Goal: Navigation & Orientation: Find specific page/section

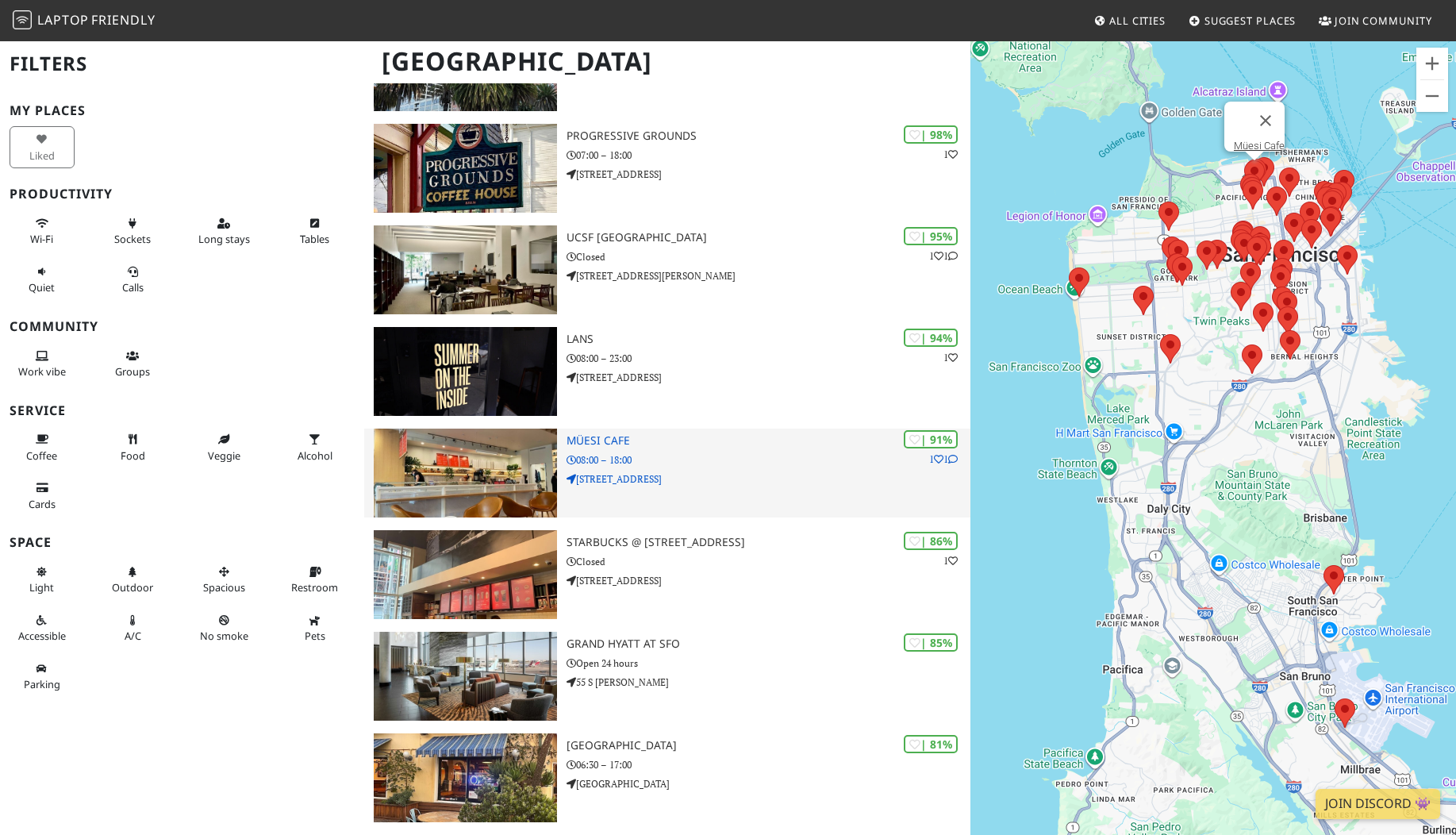
scroll to position [193, 0]
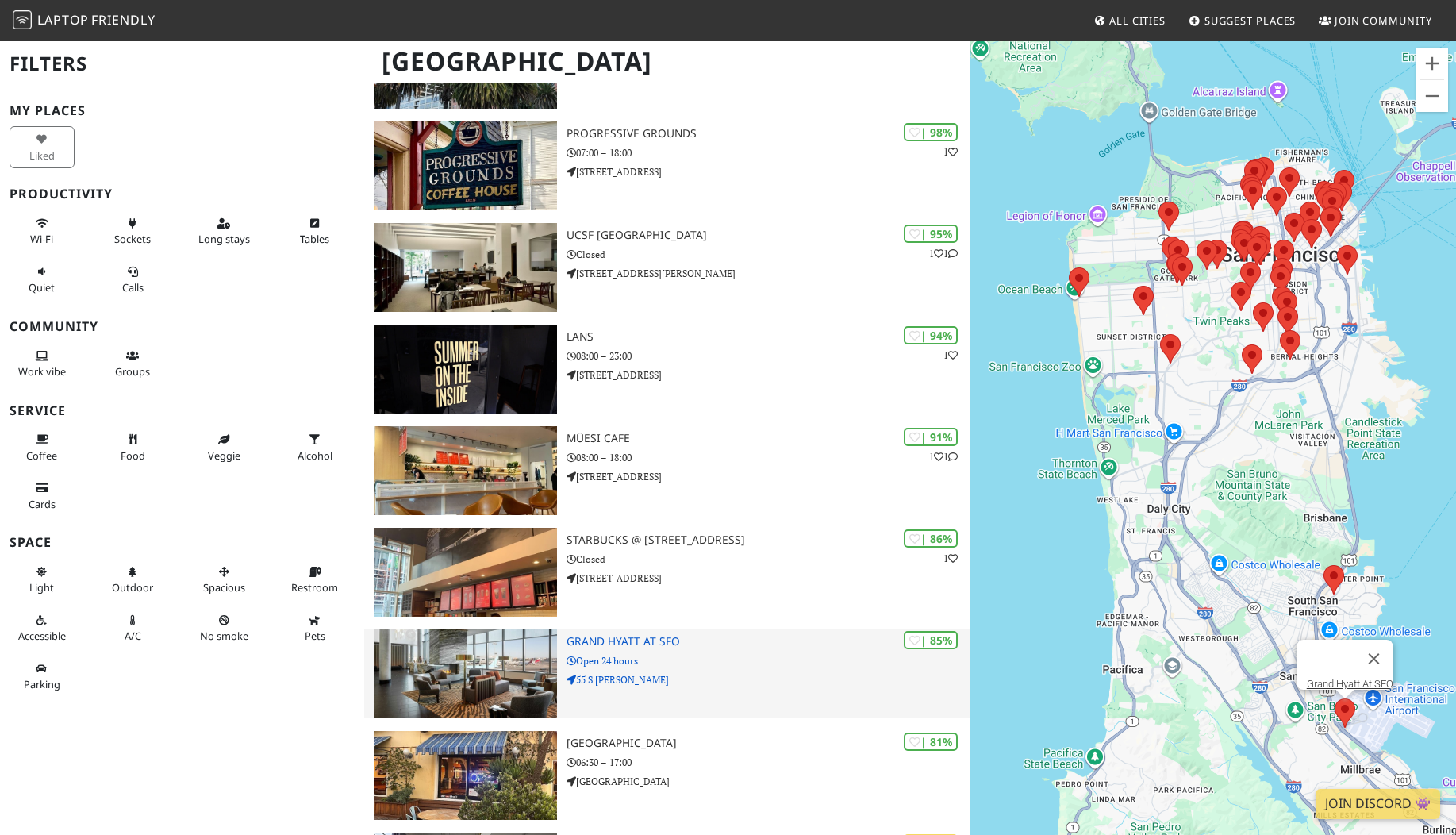
click at [483, 672] on img at bounding box center [465, 674] width 183 height 89
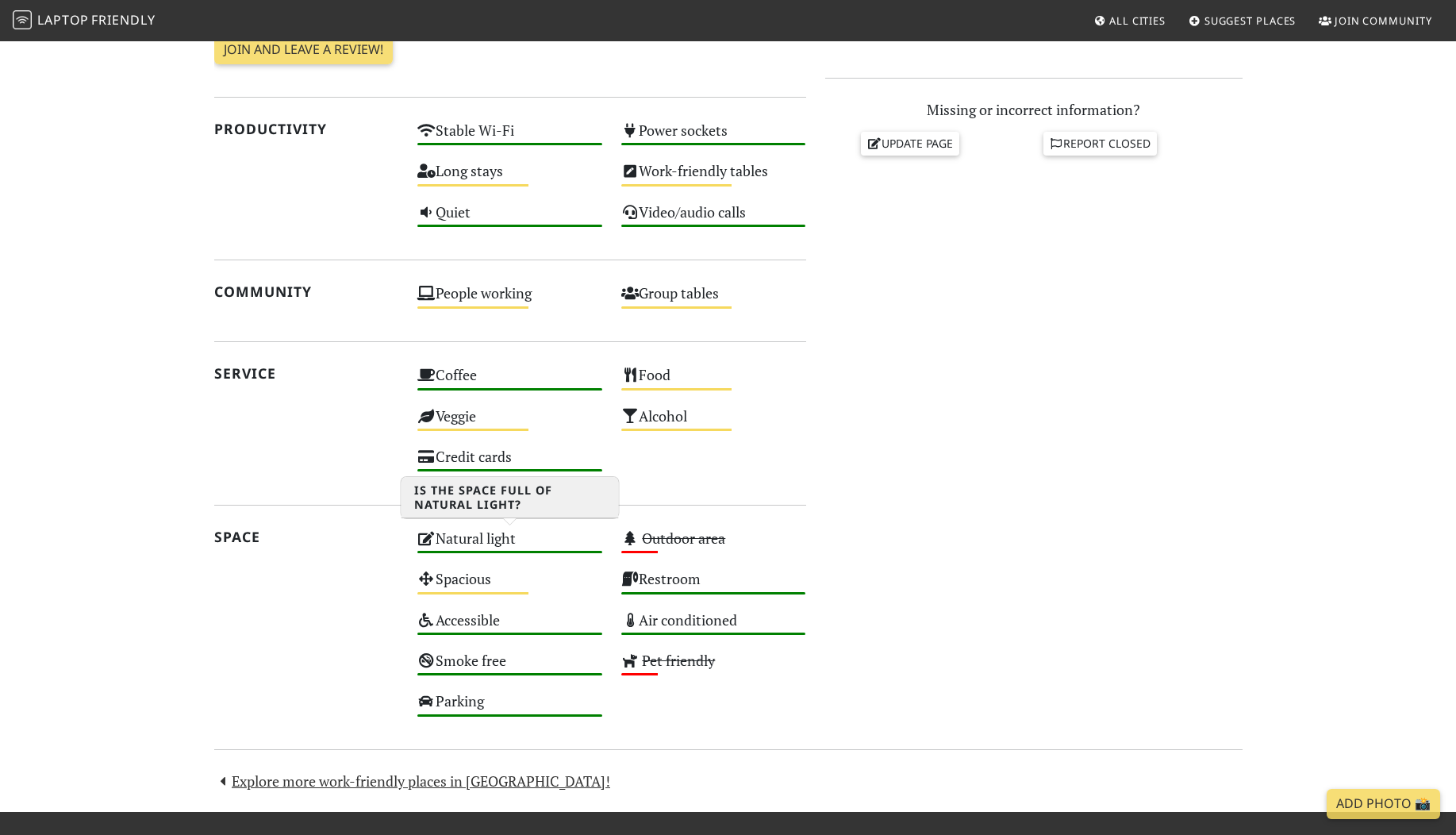
scroll to position [424, 0]
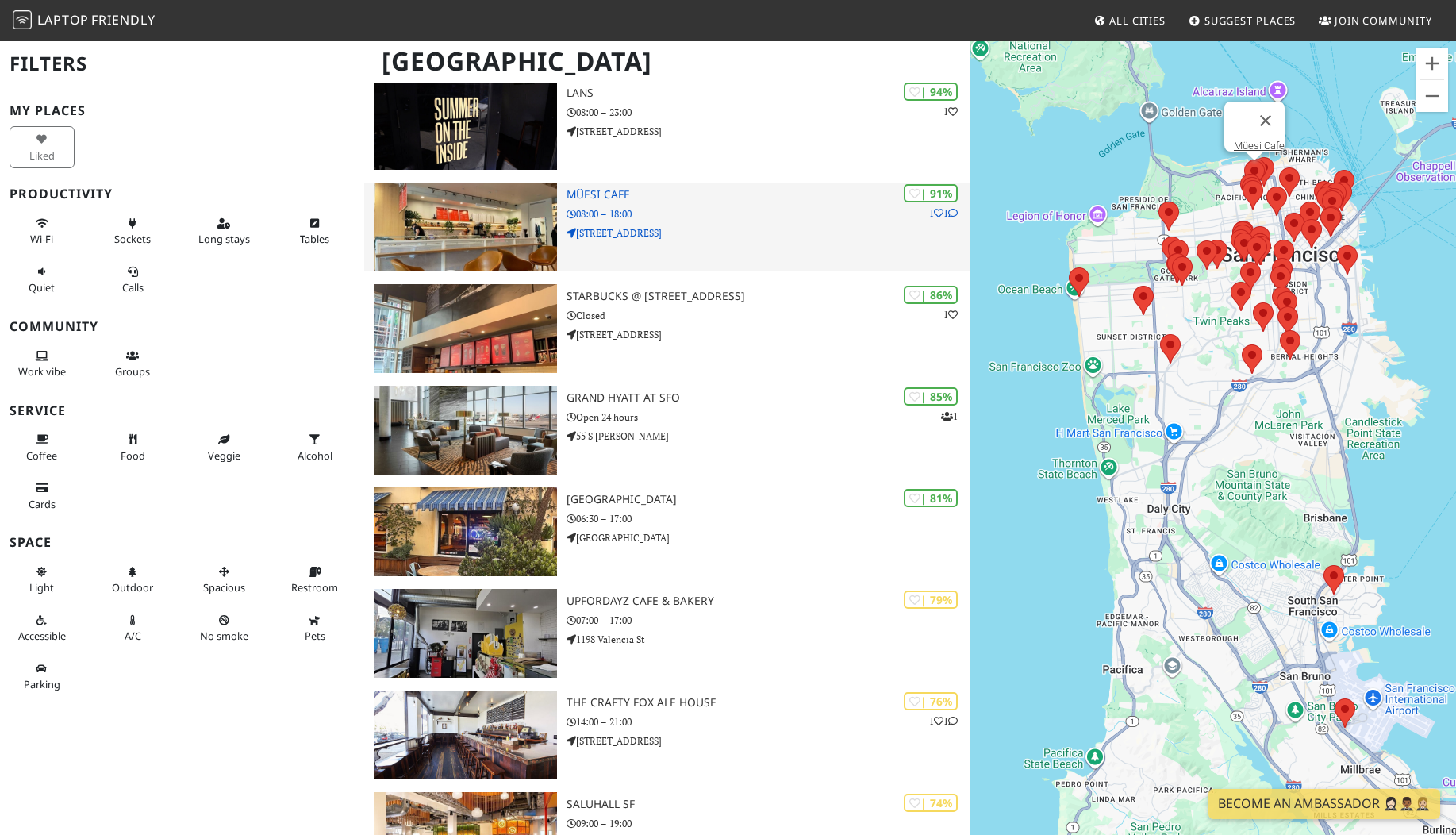
scroll to position [446, 0]
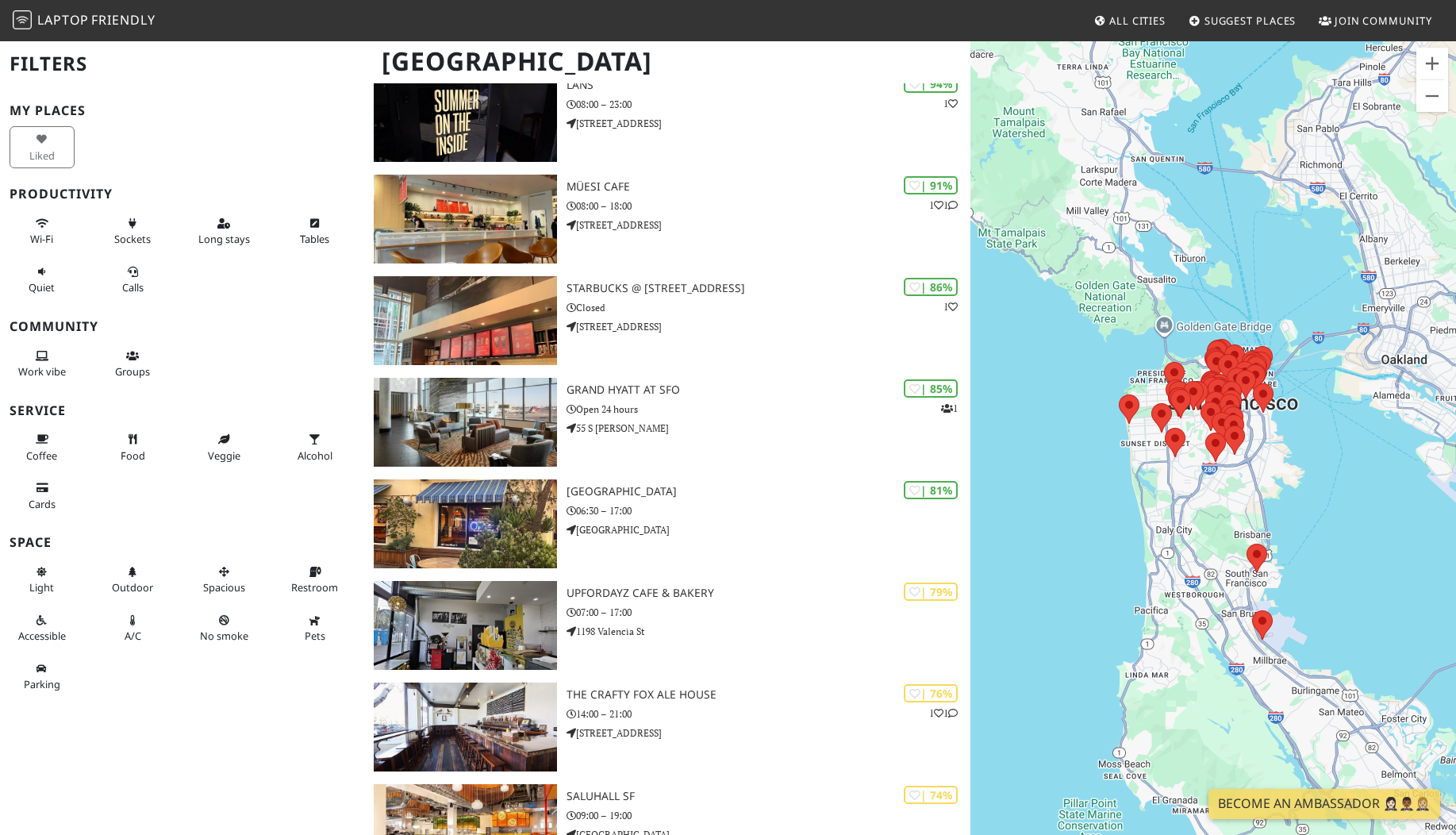
drag, startPoint x: 1283, startPoint y: 649, endPoint x: 1206, endPoint y: 592, distance: 95.8
click at [1206, 592] on div at bounding box center [1213, 457] width 485 height 835
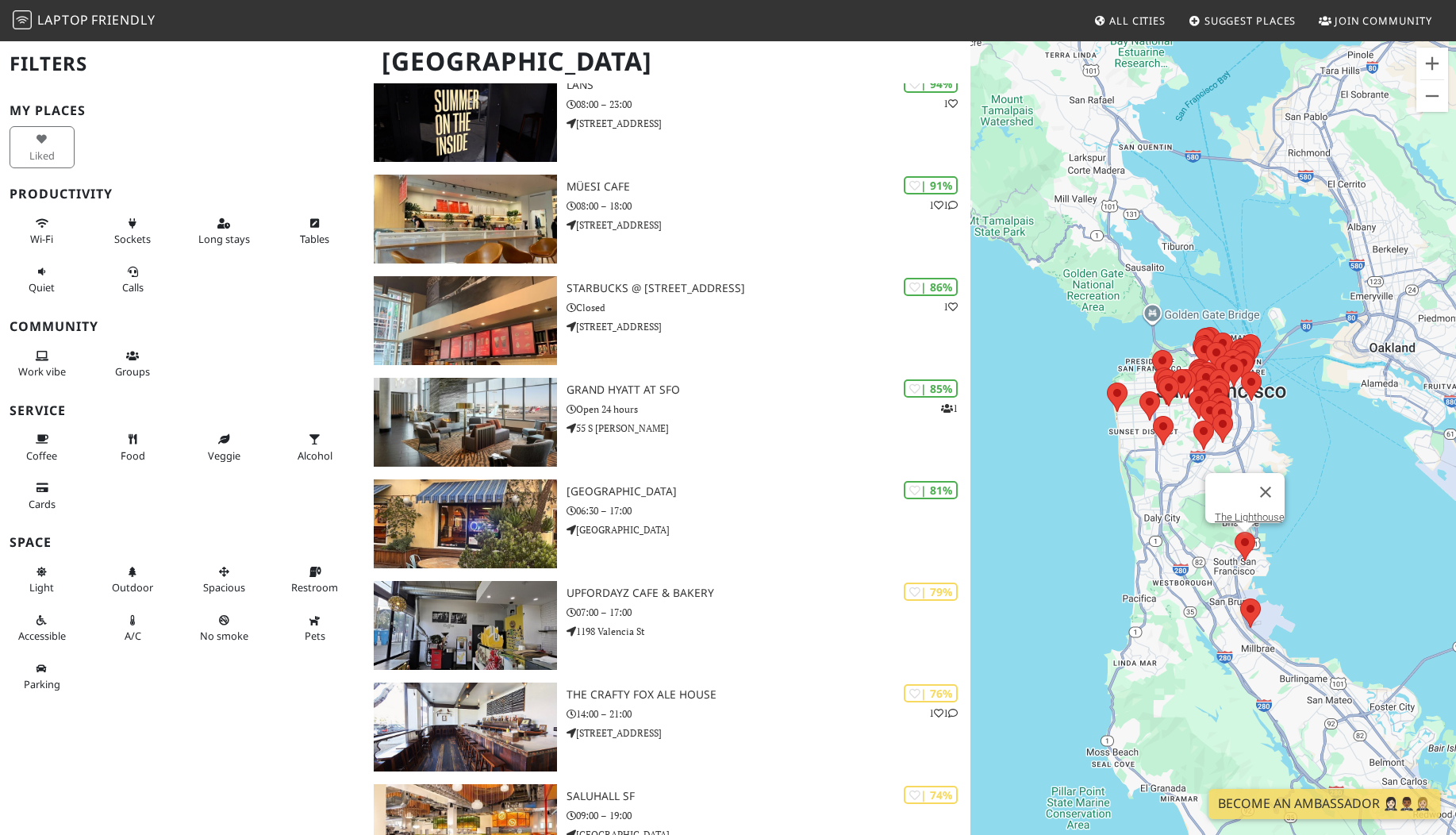
click at [1241, 543] on img at bounding box center [1245, 546] width 33 height 42
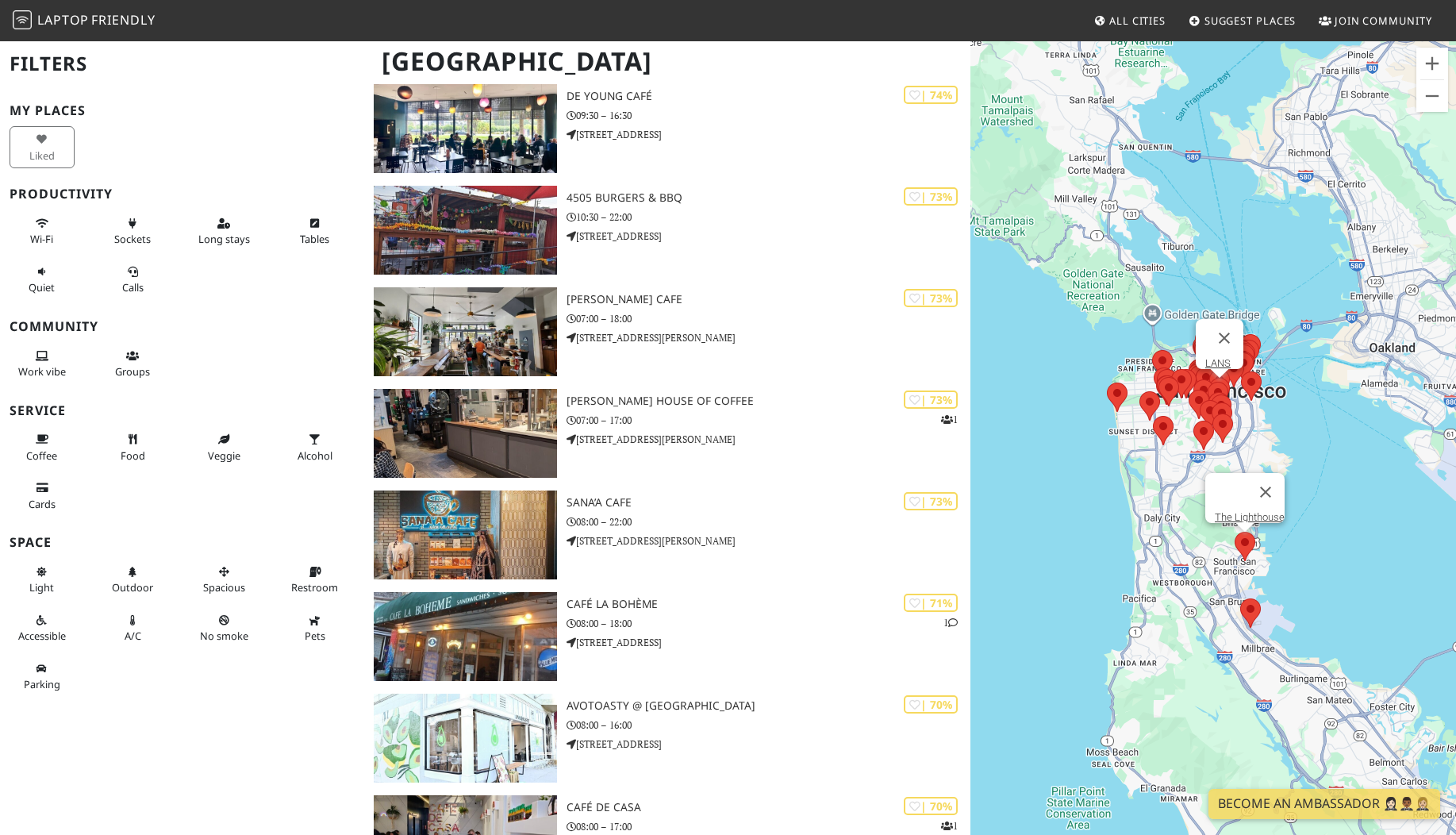
scroll to position [1252, 0]
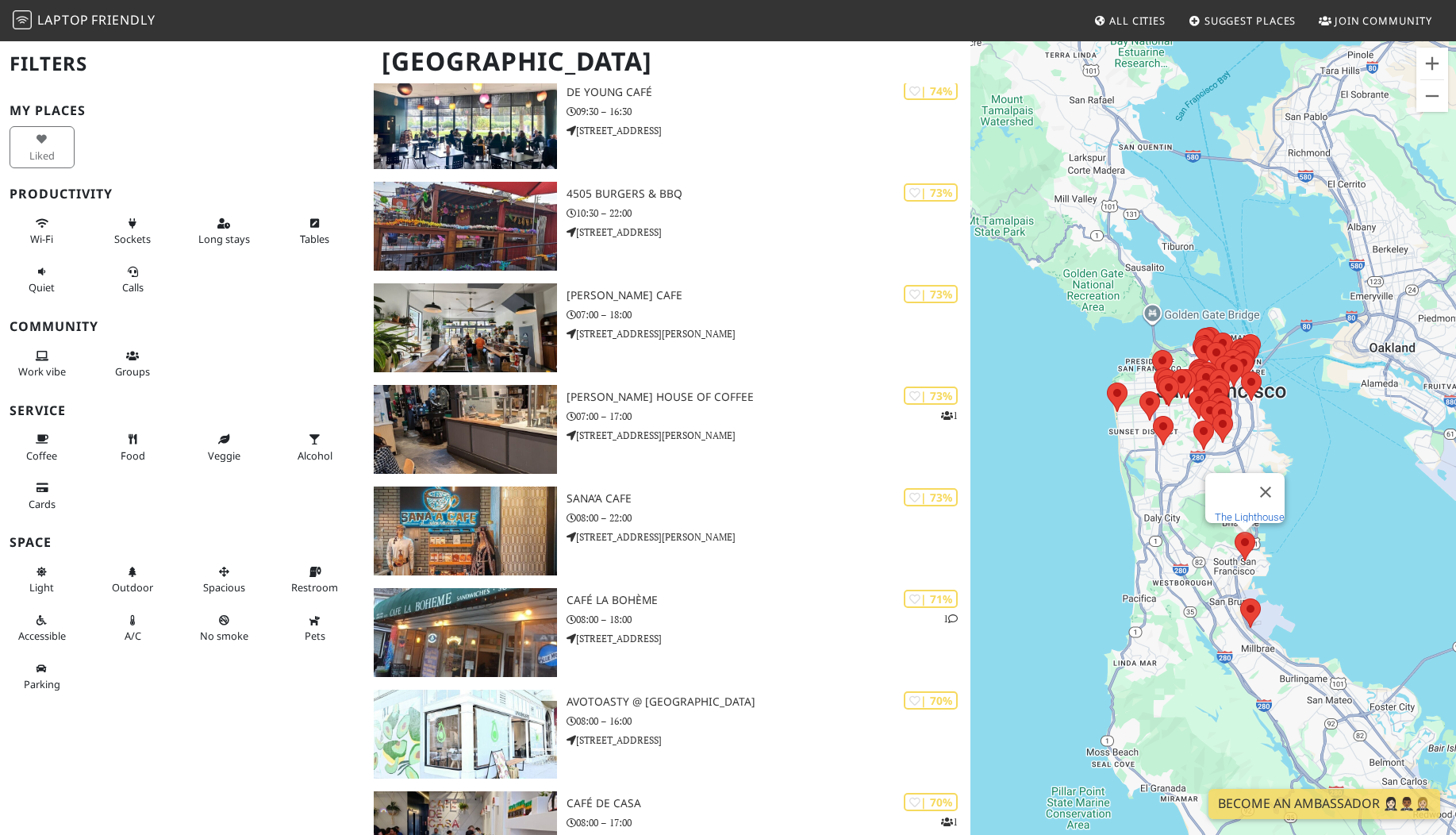
click at [1240, 511] on link "The Lighthouse" at bounding box center [1249, 517] width 70 height 12
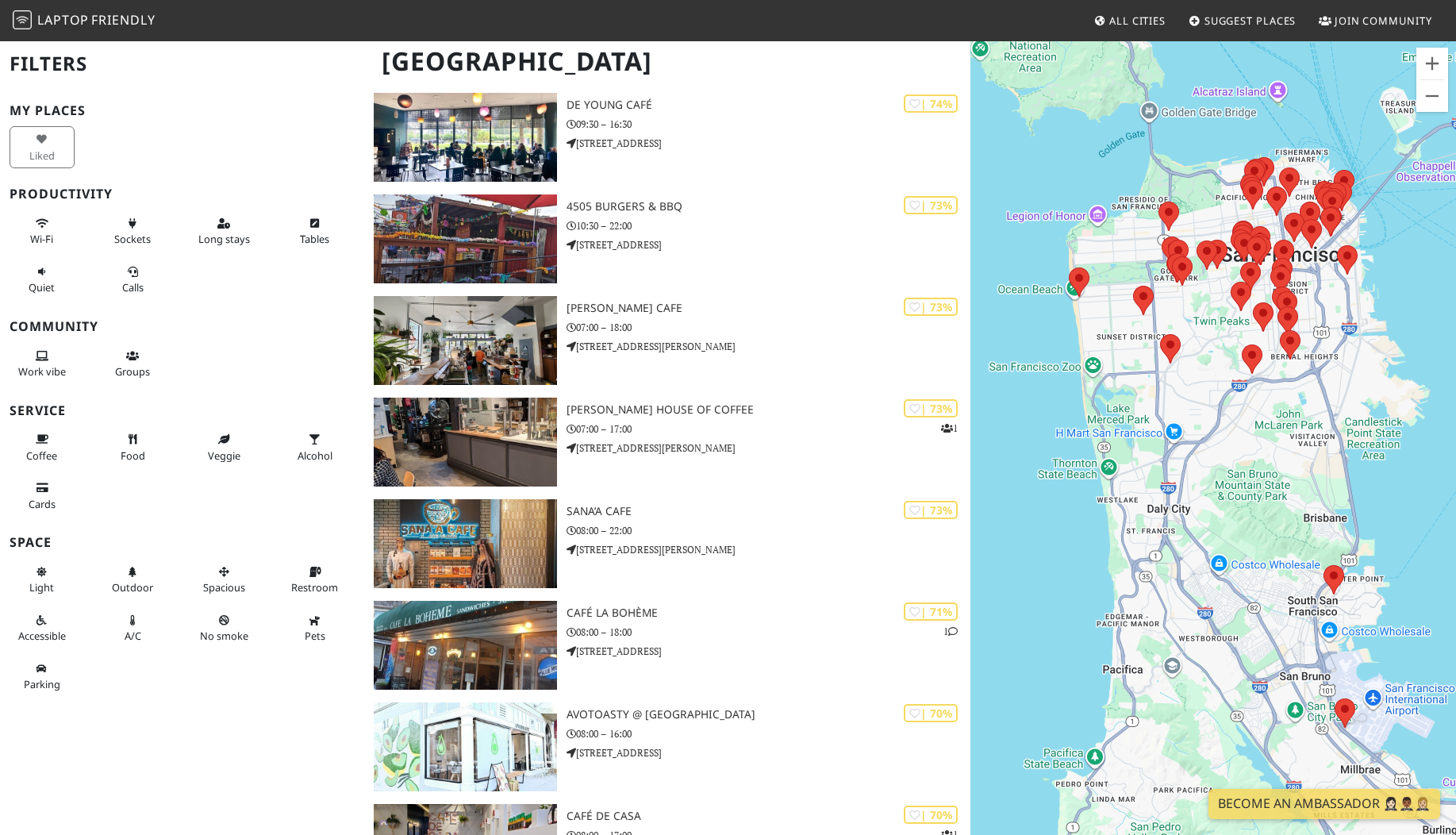
scroll to position [1252, 0]
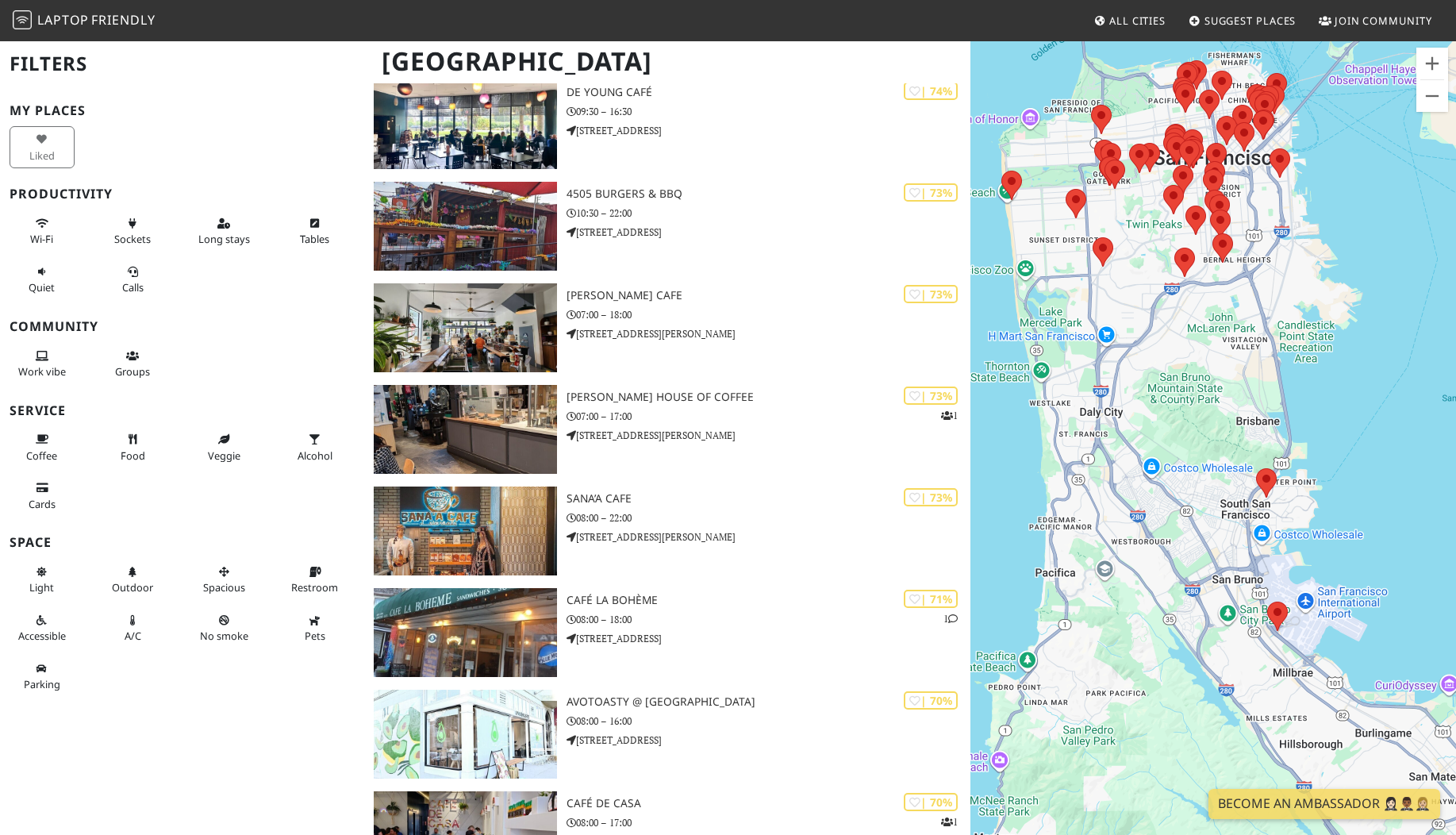
drag, startPoint x: 1196, startPoint y: 675, endPoint x: 1122, endPoint y: 571, distance: 127.6
click at [1122, 571] on div at bounding box center [1213, 457] width 485 height 835
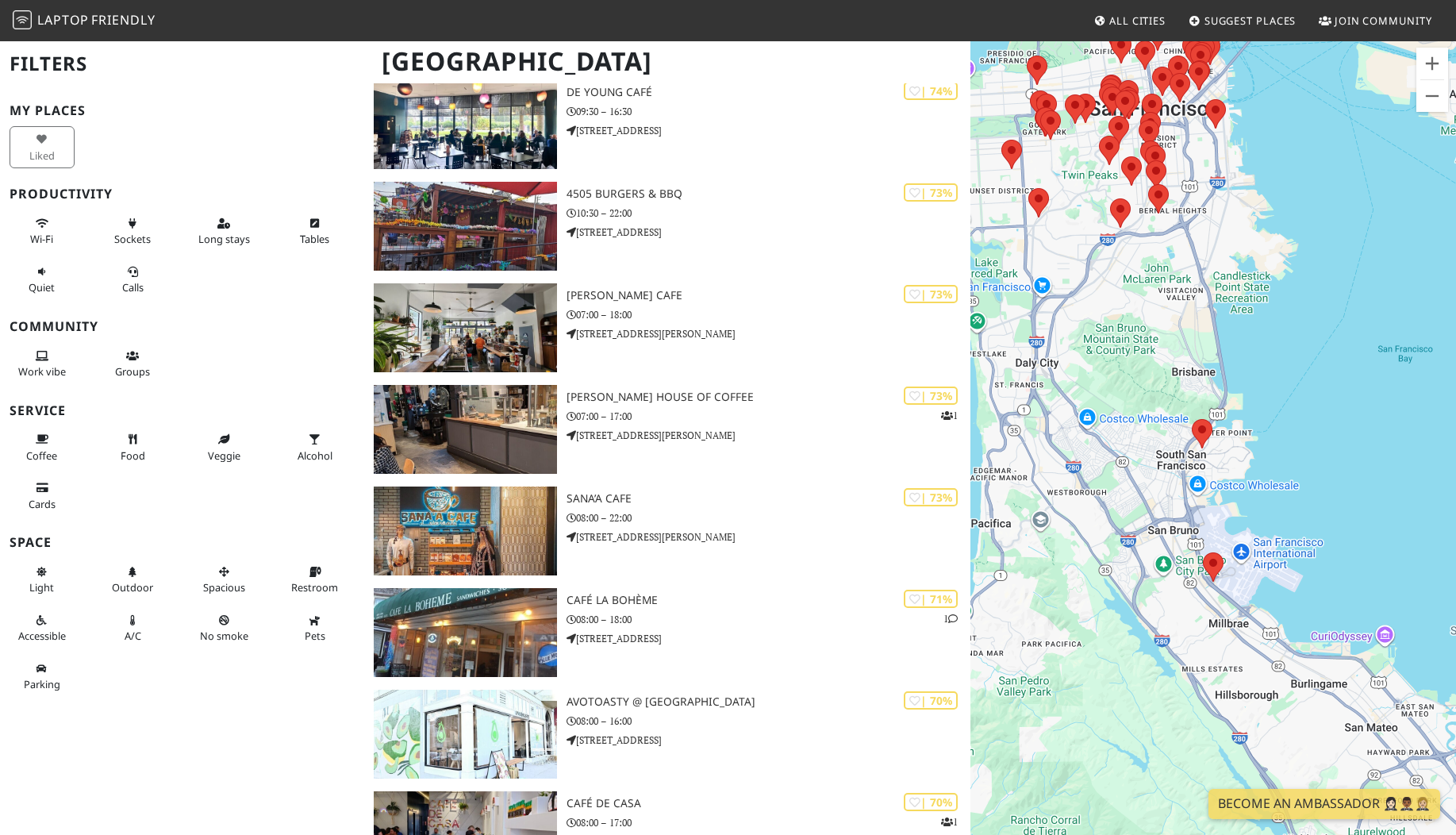
drag, startPoint x: 1207, startPoint y: 661, endPoint x: 1148, endPoint y: 618, distance: 73.0
click at [1148, 618] on div at bounding box center [1213, 457] width 485 height 835
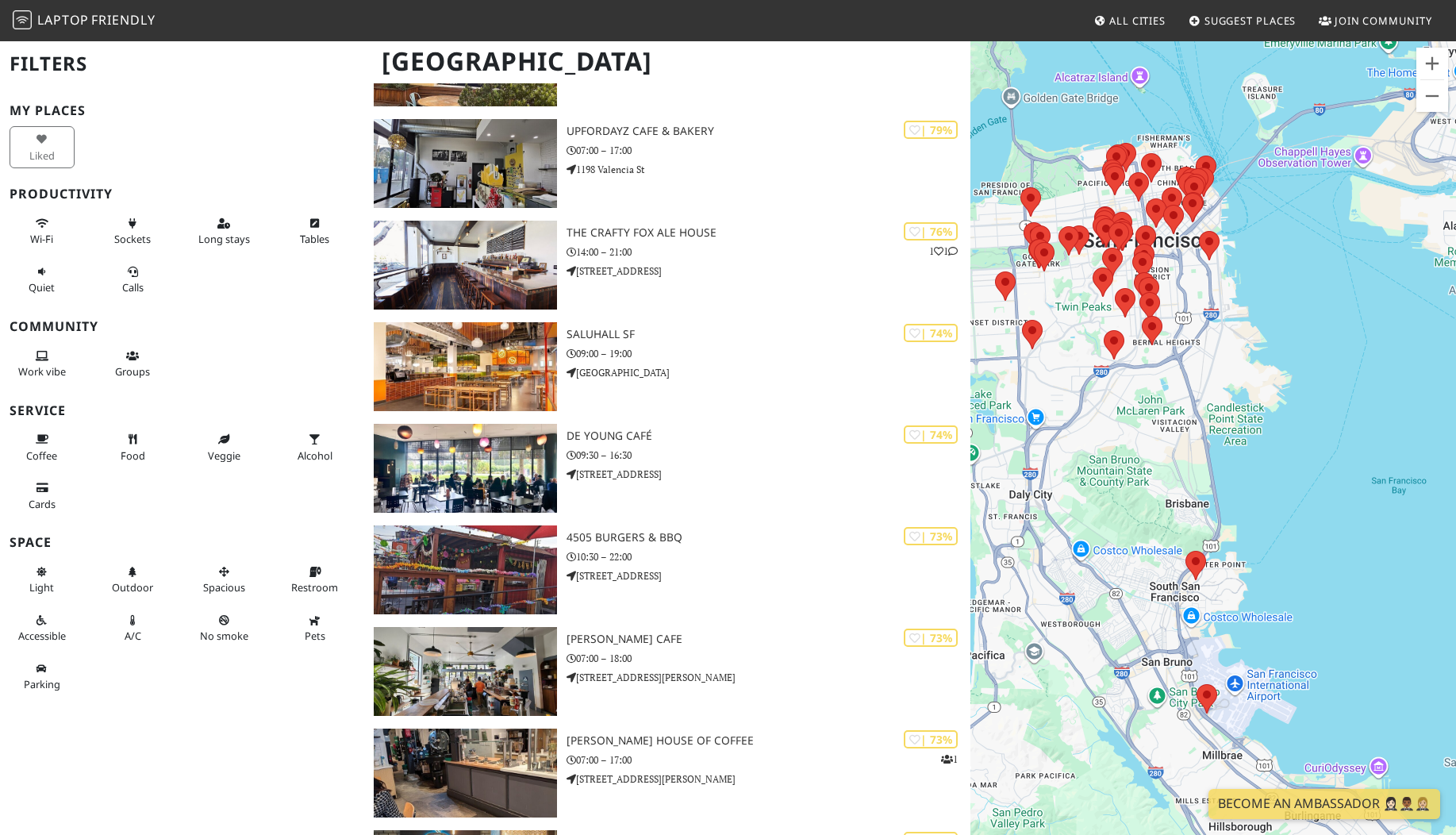
scroll to position [931, 0]
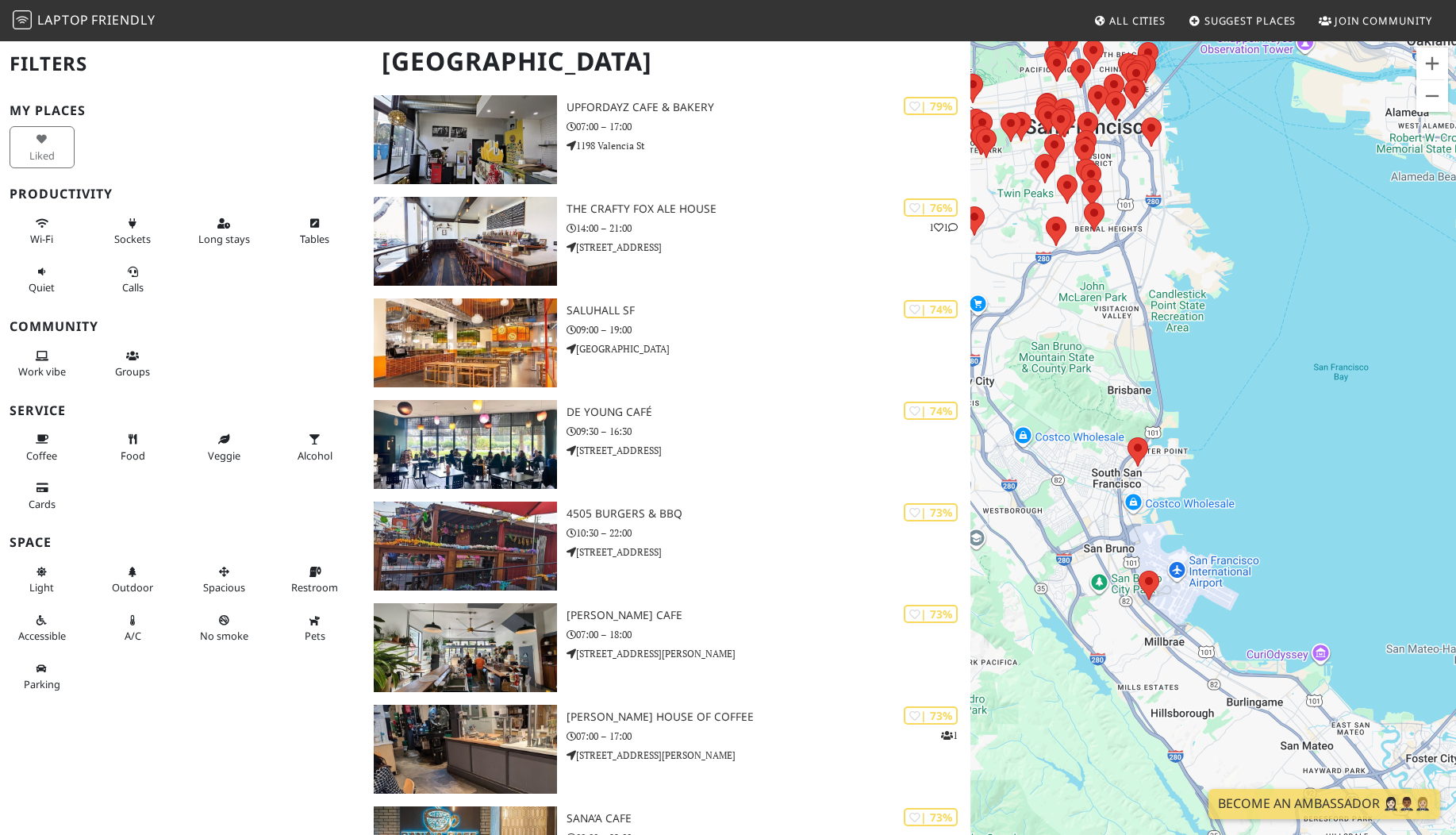
drag, startPoint x: 1223, startPoint y: 569, endPoint x: 1113, endPoint y: 321, distance: 271.3
click at [1113, 321] on div at bounding box center [1213, 457] width 485 height 835
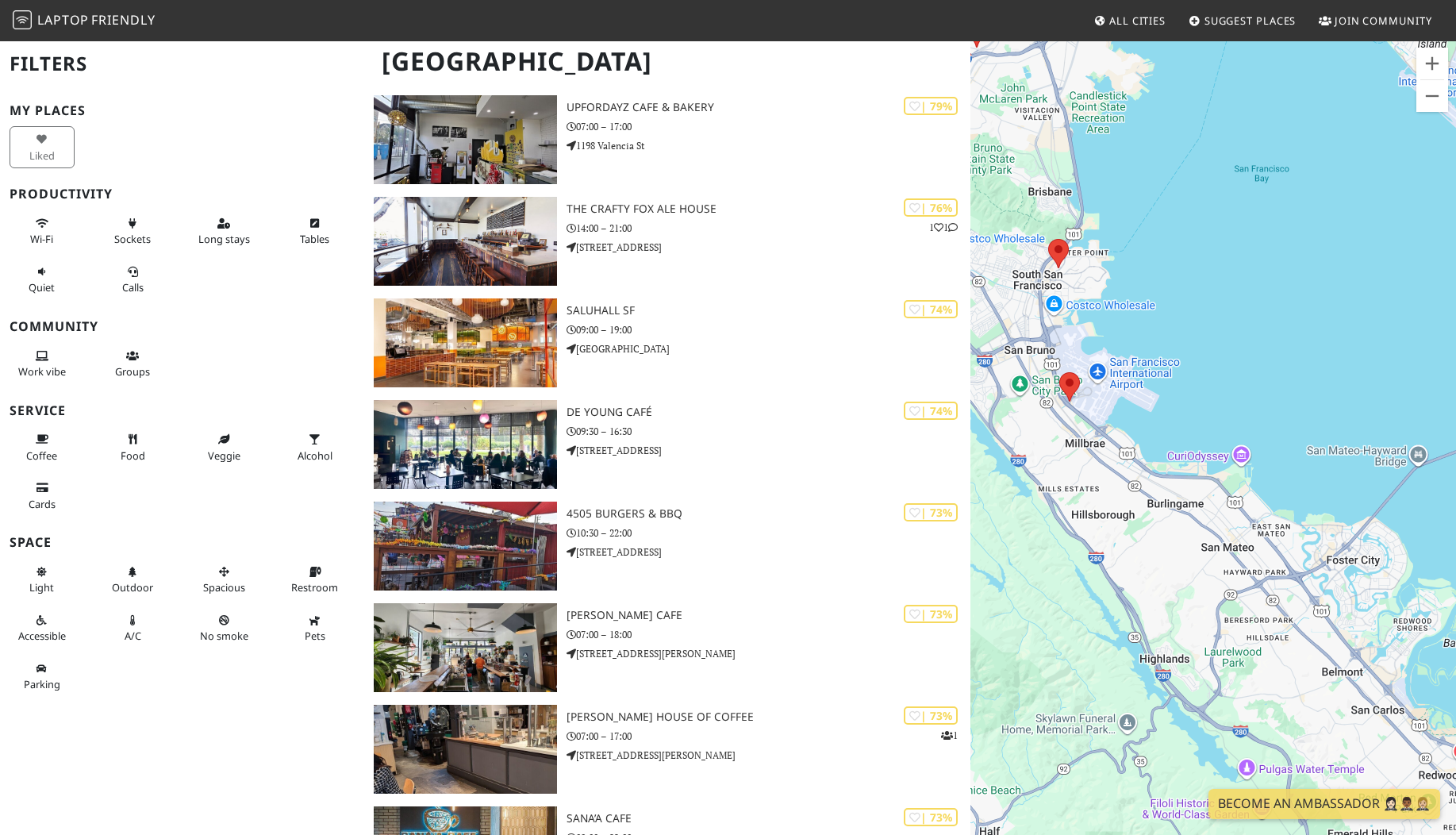
drag, startPoint x: 1237, startPoint y: 416, endPoint x: 1204, endPoint y: 342, distance: 81.0
click at [1204, 344] on div at bounding box center [1213, 457] width 485 height 835
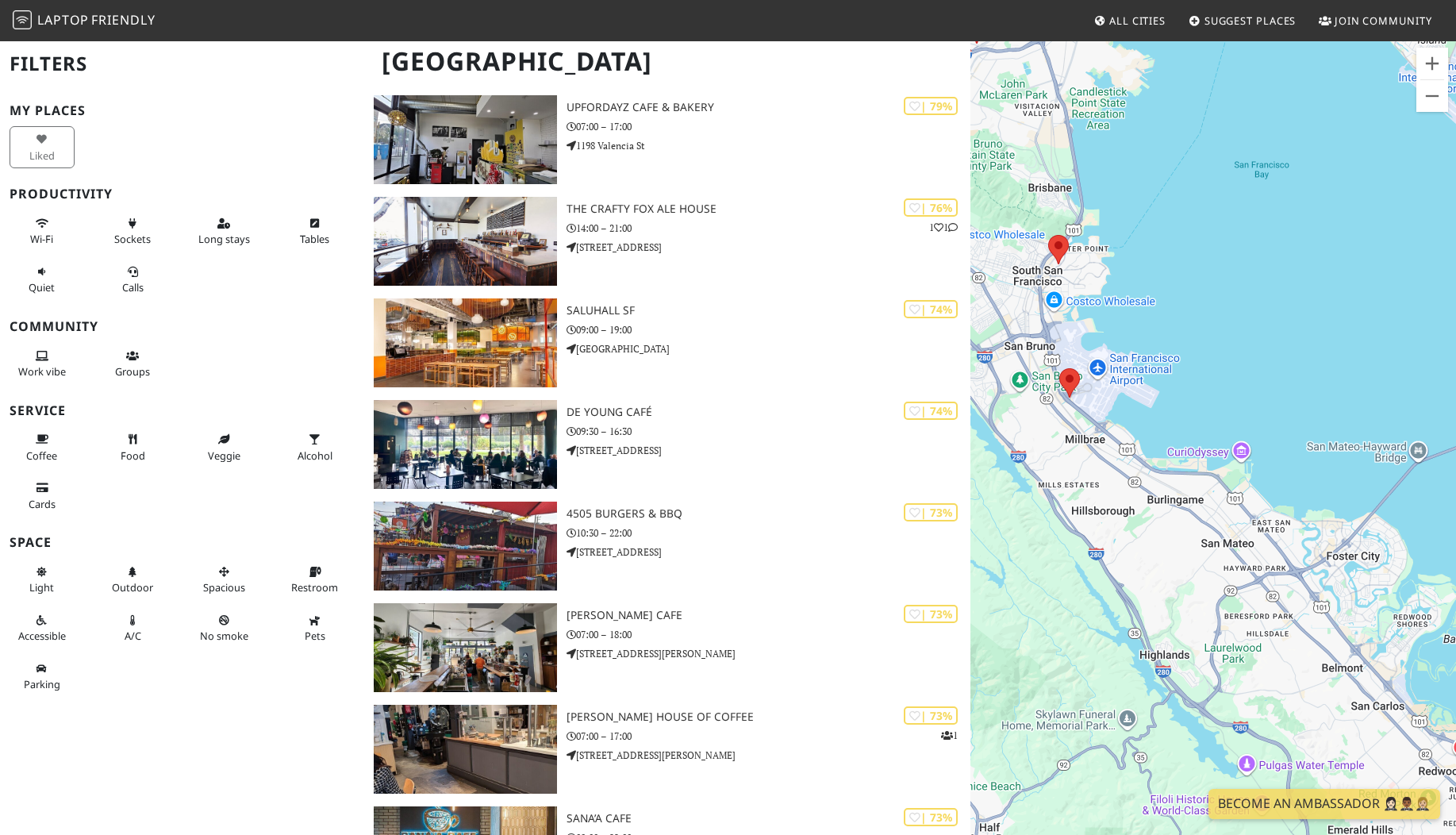
click at [1144, 19] on span "All Cities" at bounding box center [1137, 20] width 56 height 14
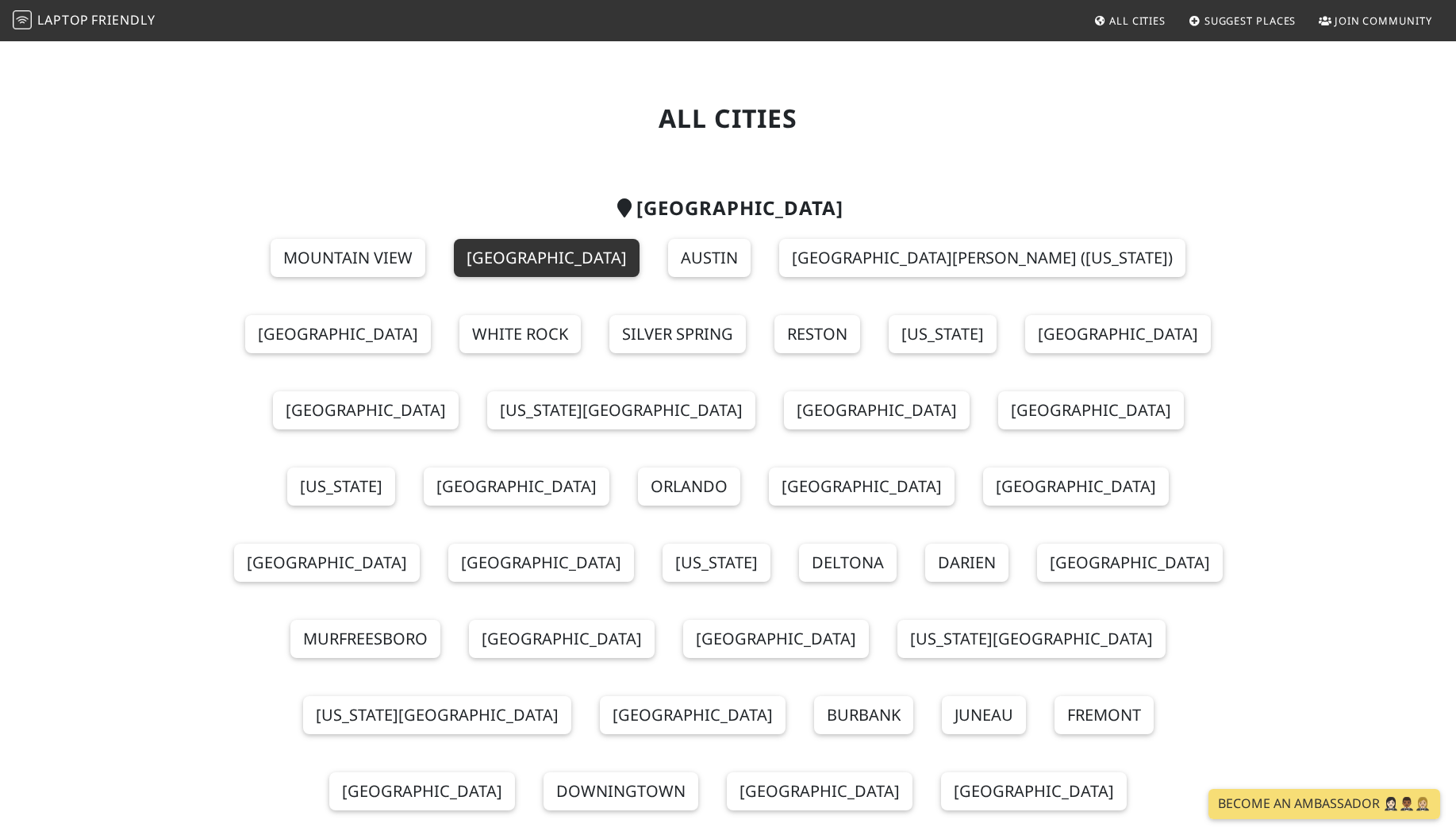
click at [510, 260] on link "San Mateo" at bounding box center [547, 258] width 186 height 38
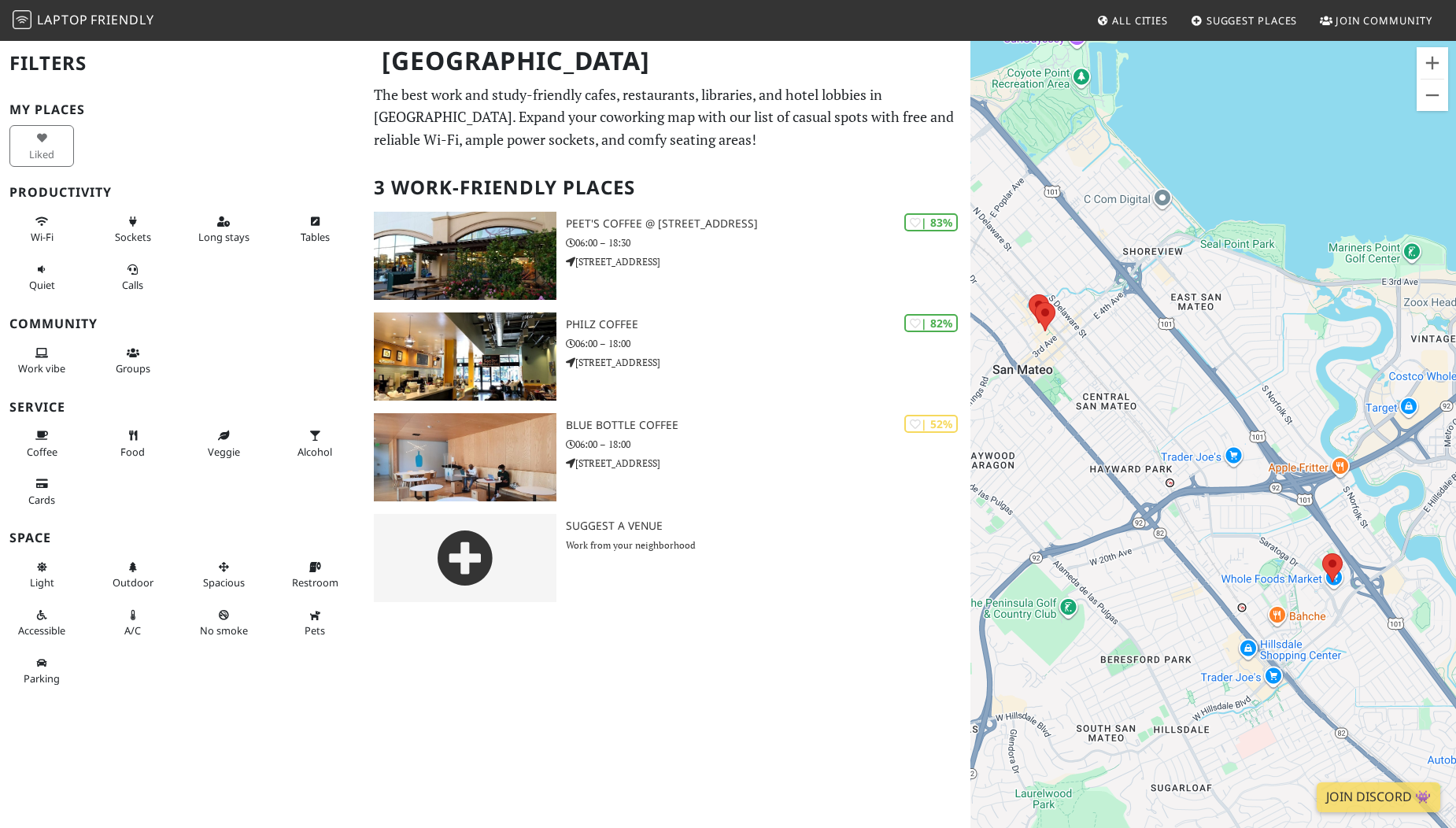
drag, startPoint x: 1124, startPoint y: 490, endPoint x: 1097, endPoint y: 382, distance: 111.3
click at [1097, 382] on div at bounding box center [1213, 454] width 485 height 828
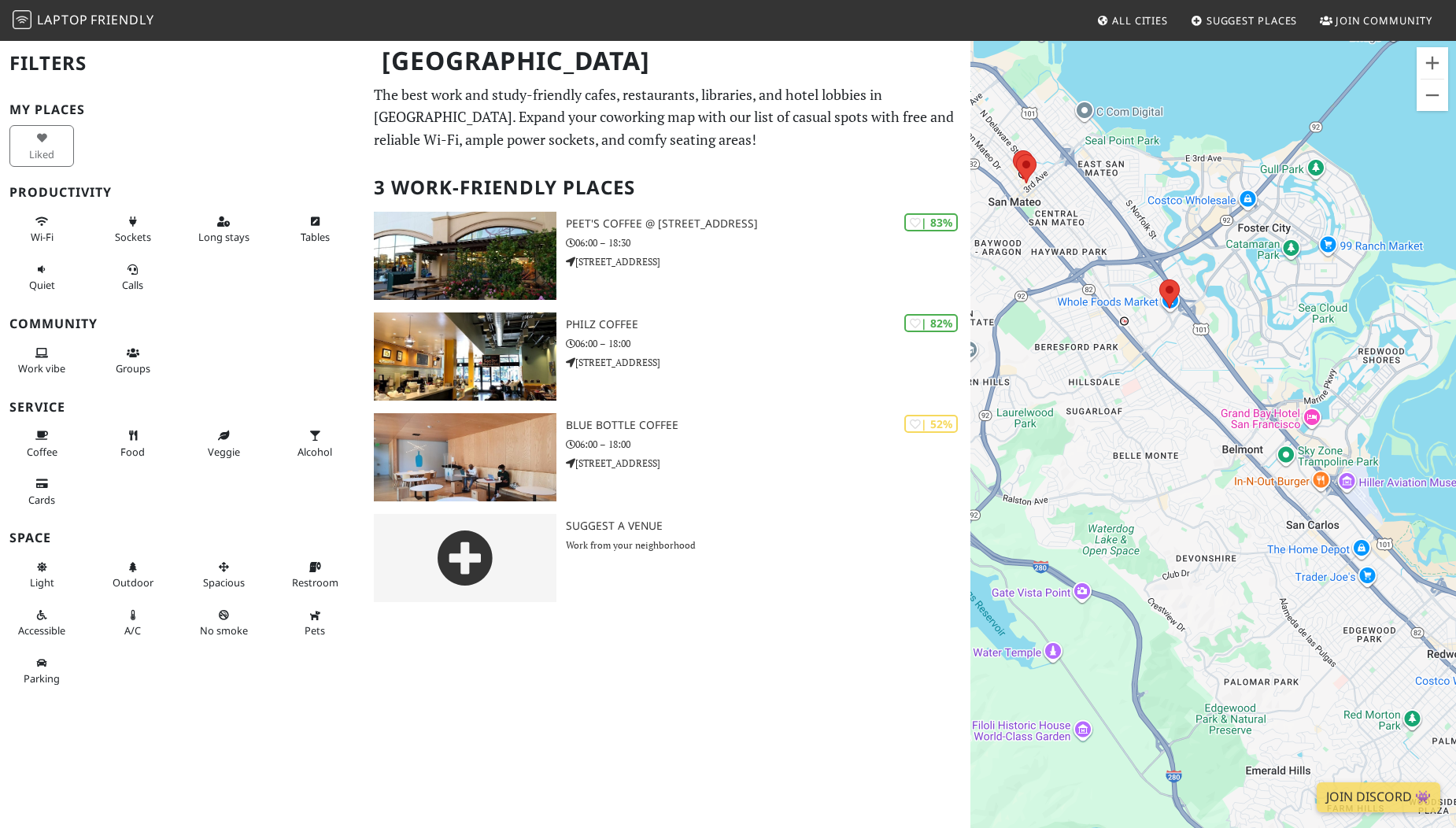
drag, startPoint x: 1097, startPoint y: 382, endPoint x: 1064, endPoint y: 274, distance: 112.9
click at [1064, 274] on div at bounding box center [1213, 454] width 485 height 828
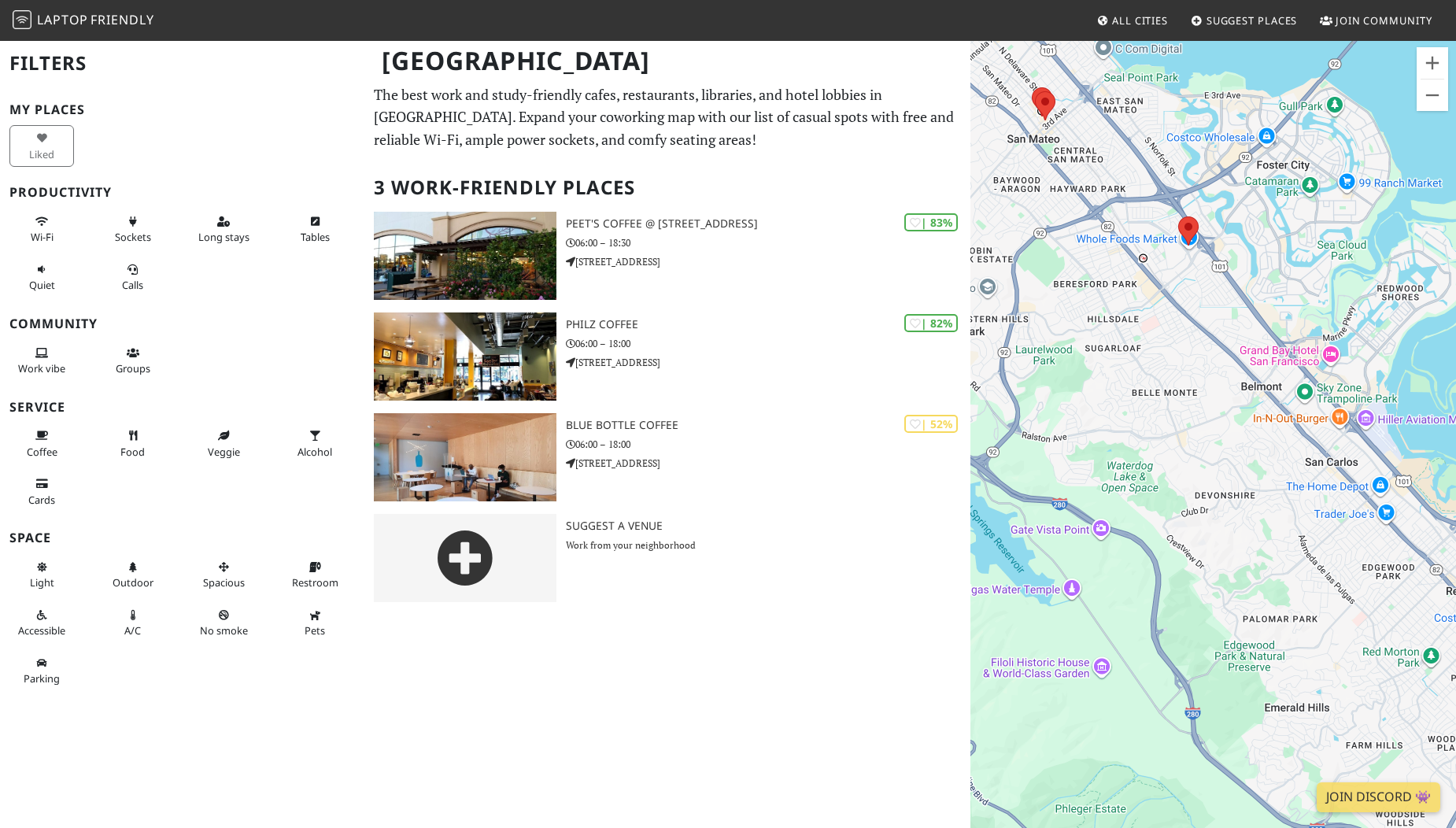
drag, startPoint x: 1154, startPoint y: 316, endPoint x: 1202, endPoint y: 376, distance: 76.8
click at [1200, 377] on div at bounding box center [1213, 454] width 485 height 828
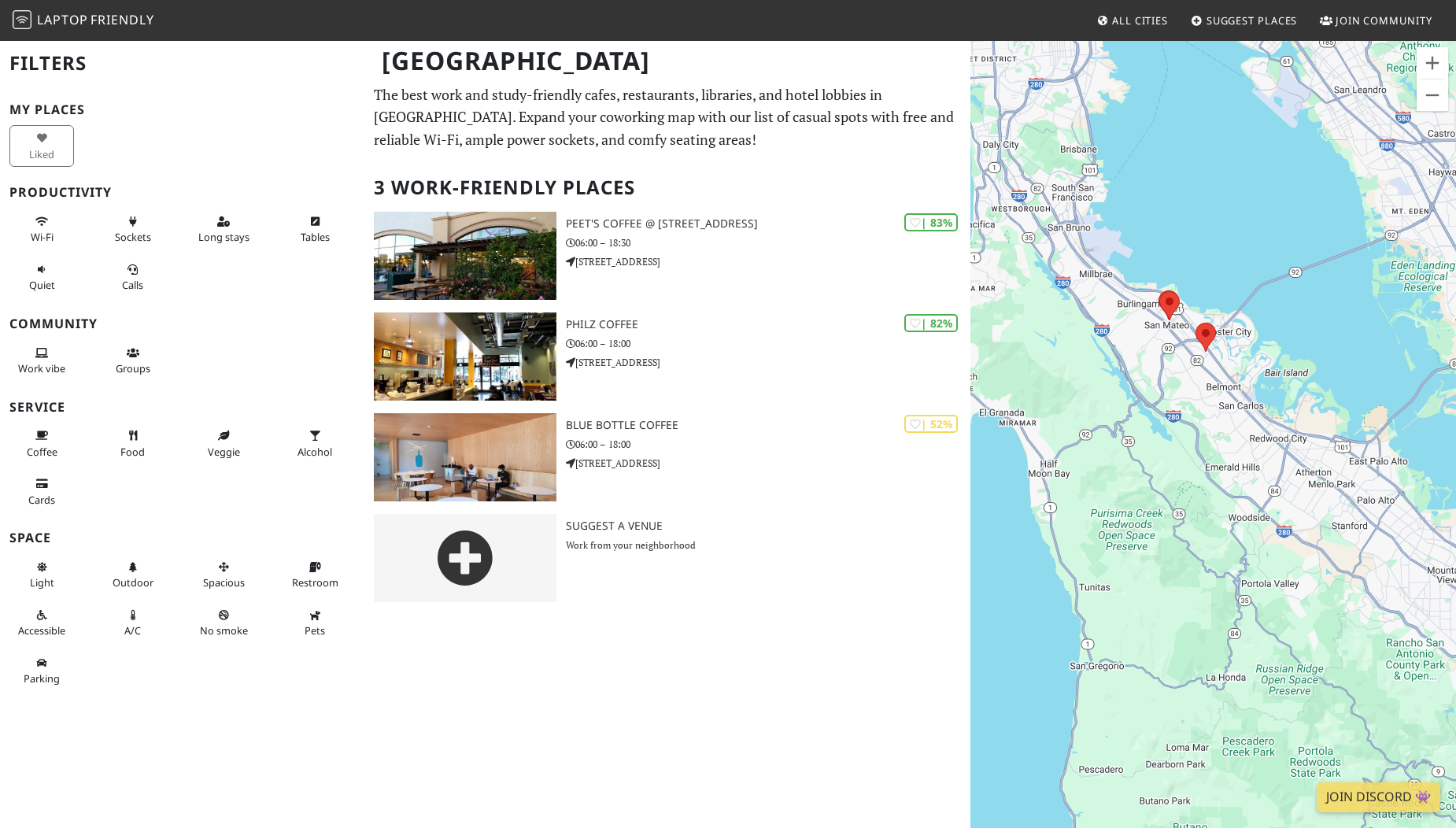
click at [1123, 28] on link "All Cities" at bounding box center [1132, 21] width 84 height 28
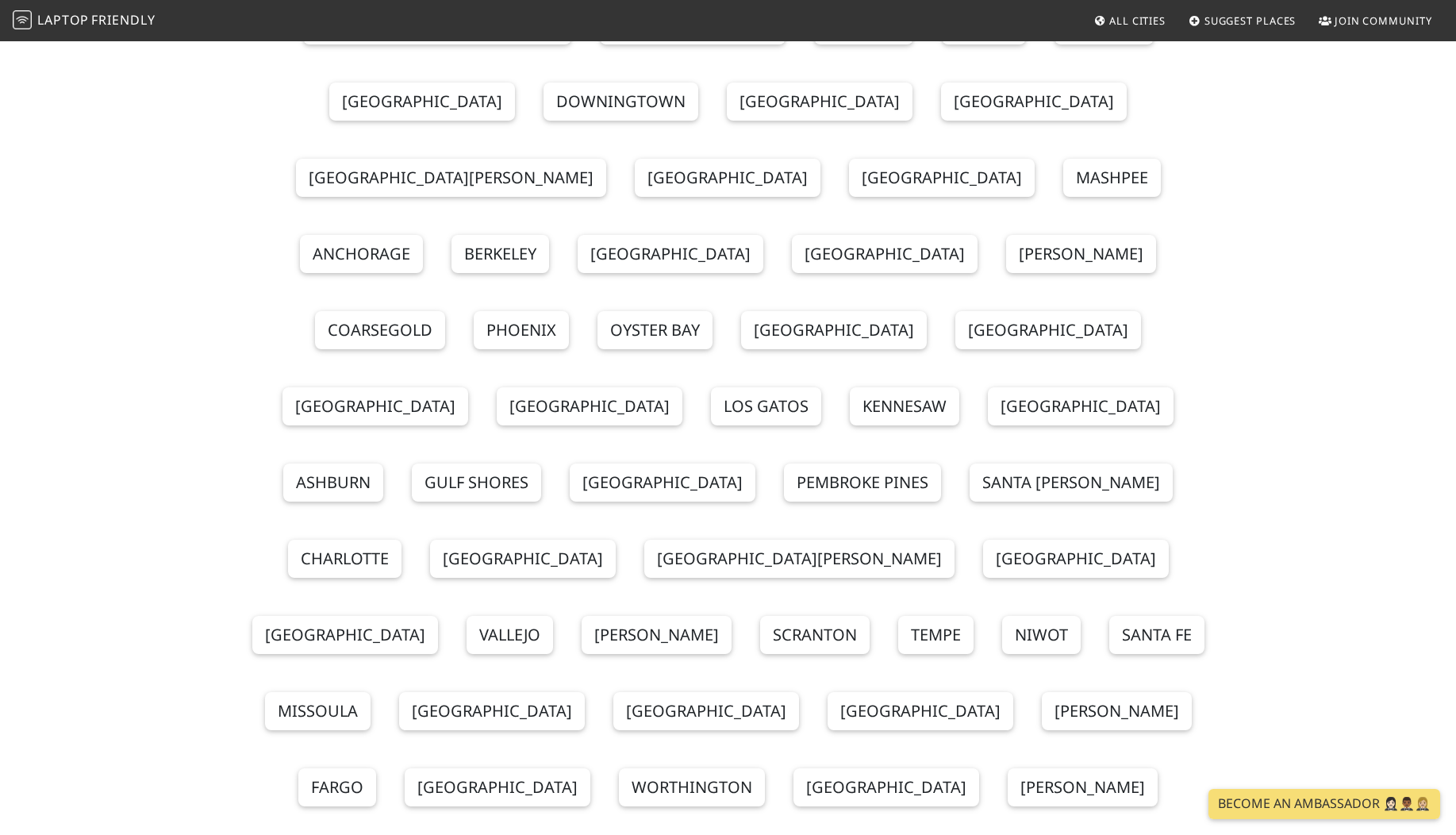
scroll to position [1086, 0]
